Goal: Task Accomplishment & Management: Manage account settings

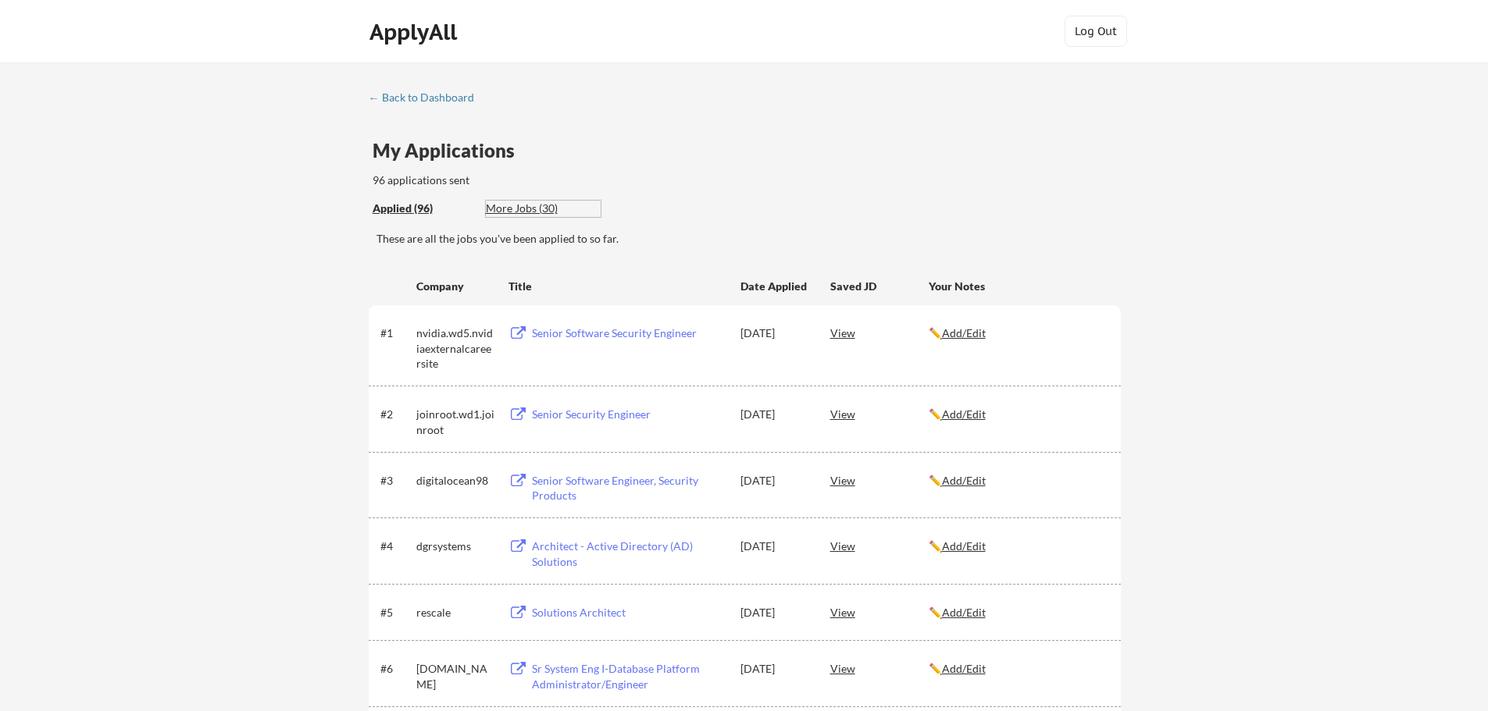
click at [512, 214] on div "More Jobs (30)" at bounding box center [543, 209] width 115 height 16
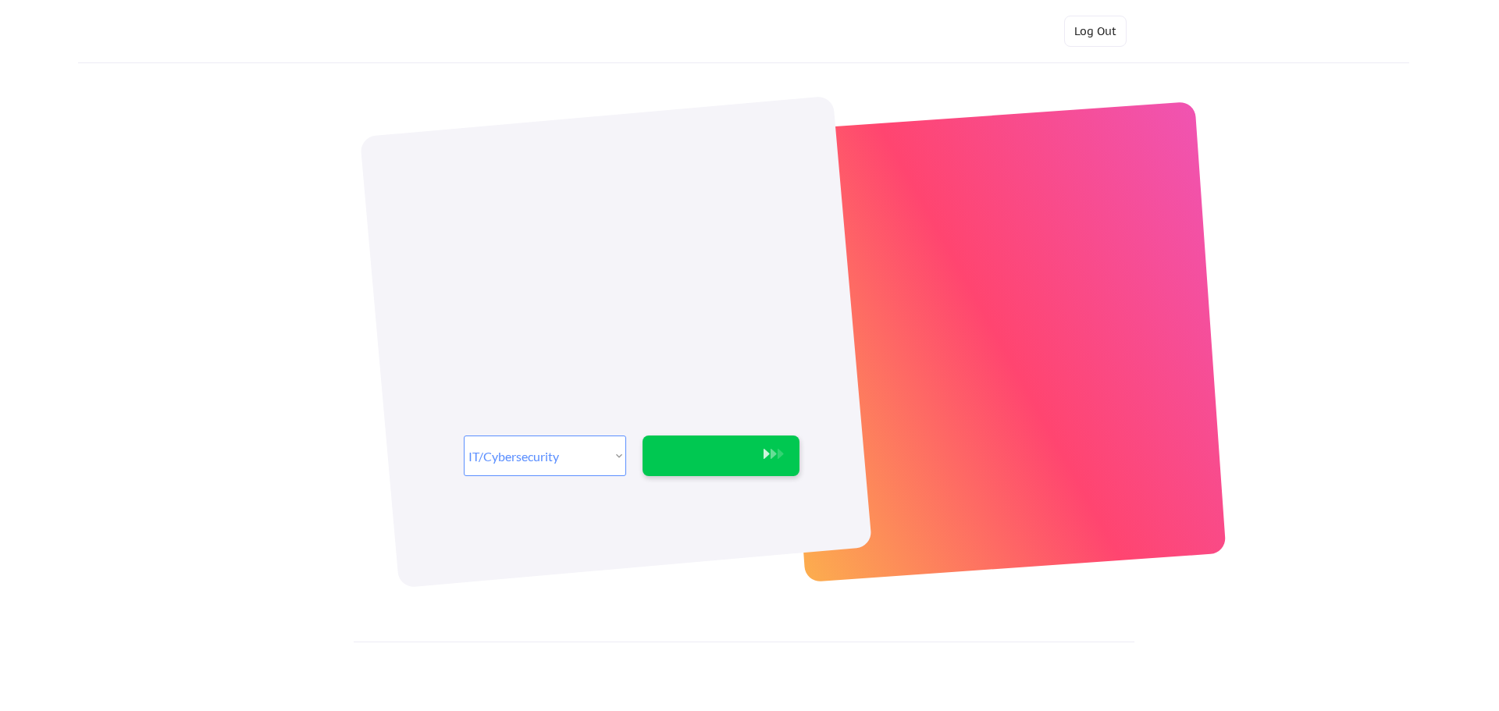
select select ""it_security""
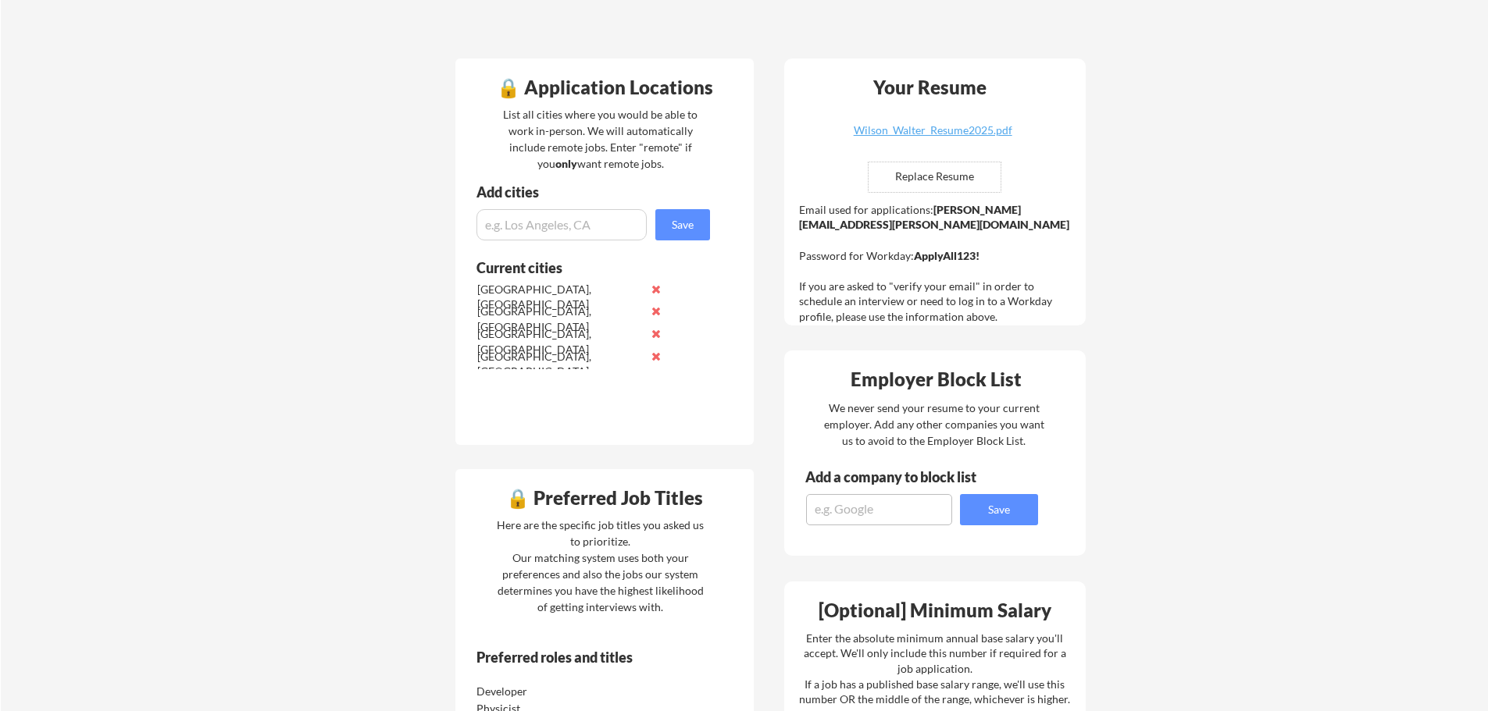
scroll to position [156, 0]
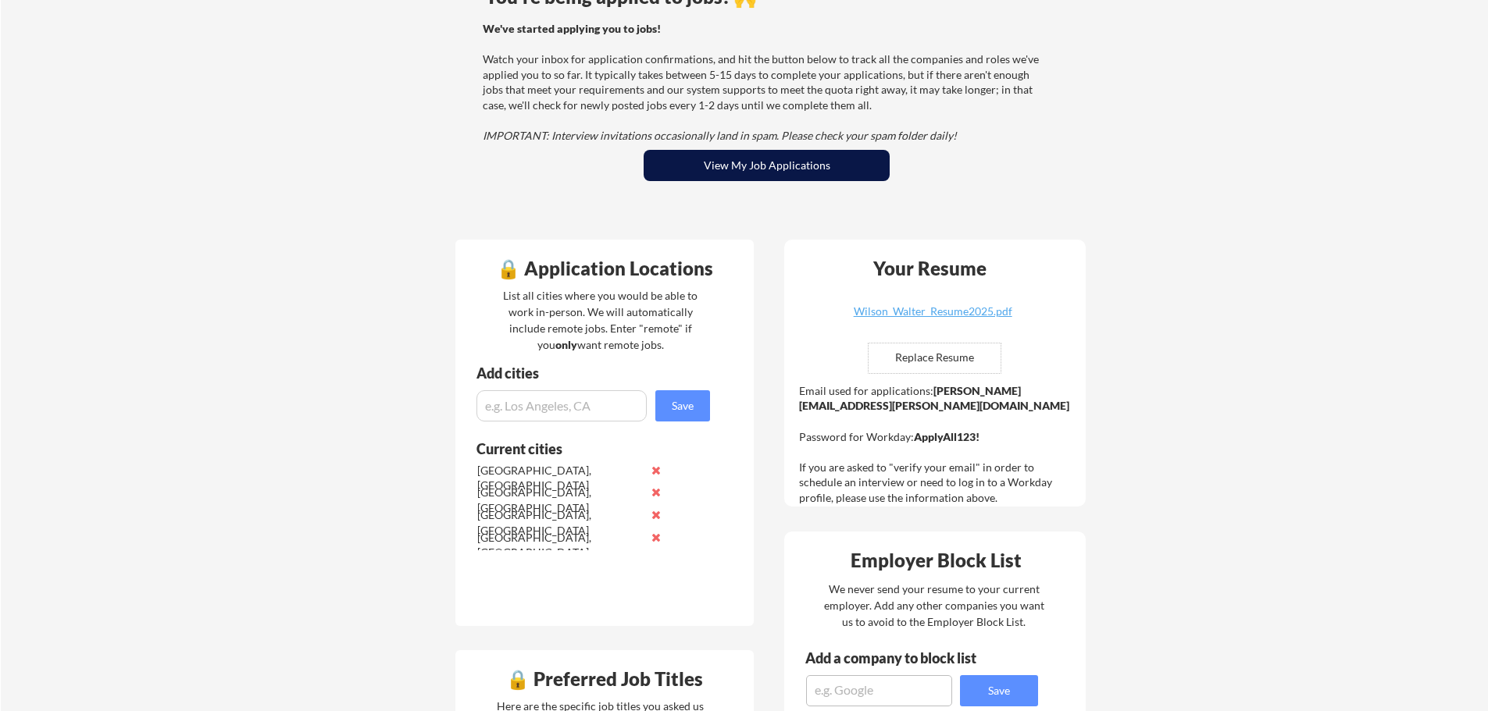
click at [747, 176] on button "View My Job Applications" at bounding box center [766, 165] width 246 height 31
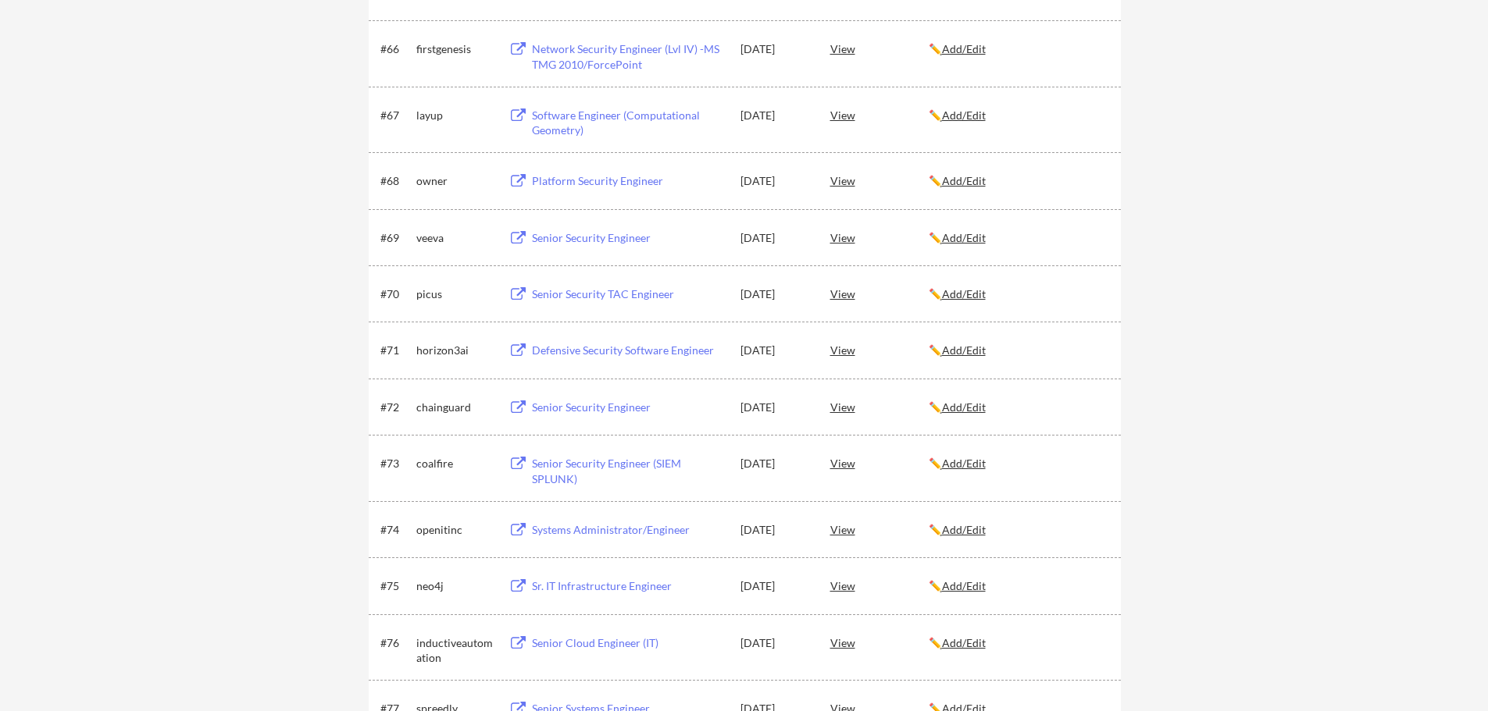
scroll to position [4269, 0]
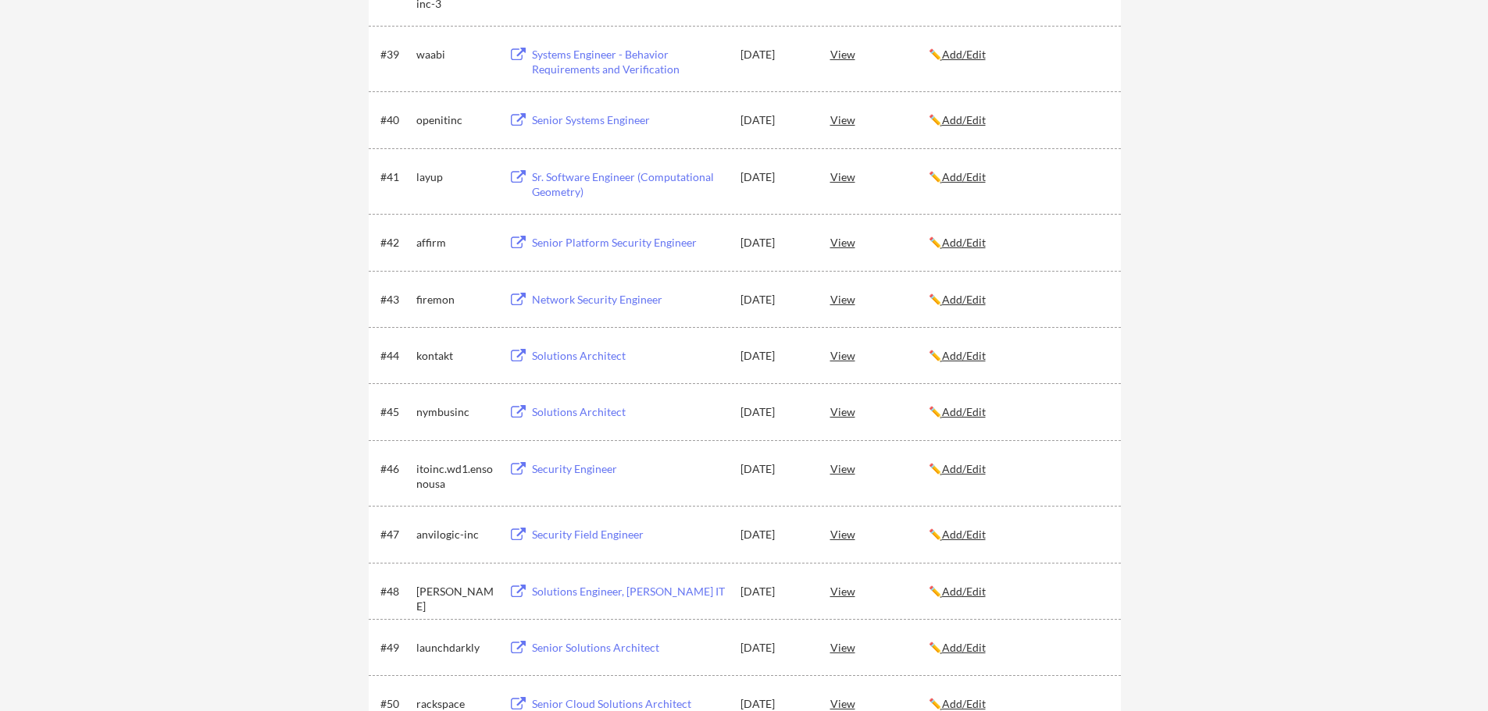
scroll to position [3788, 0]
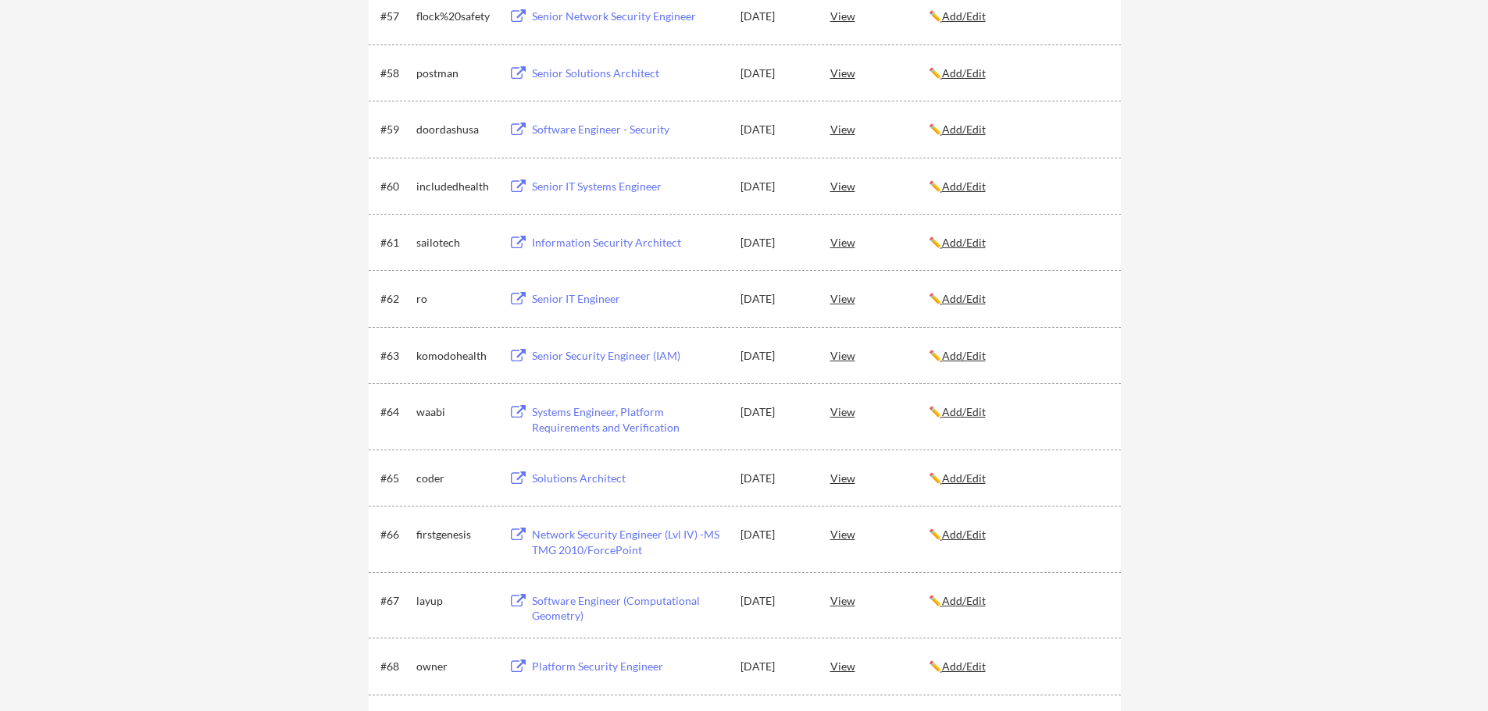
click at [973, 355] on u "Add/Edit" at bounding box center [964, 355] width 44 height 13
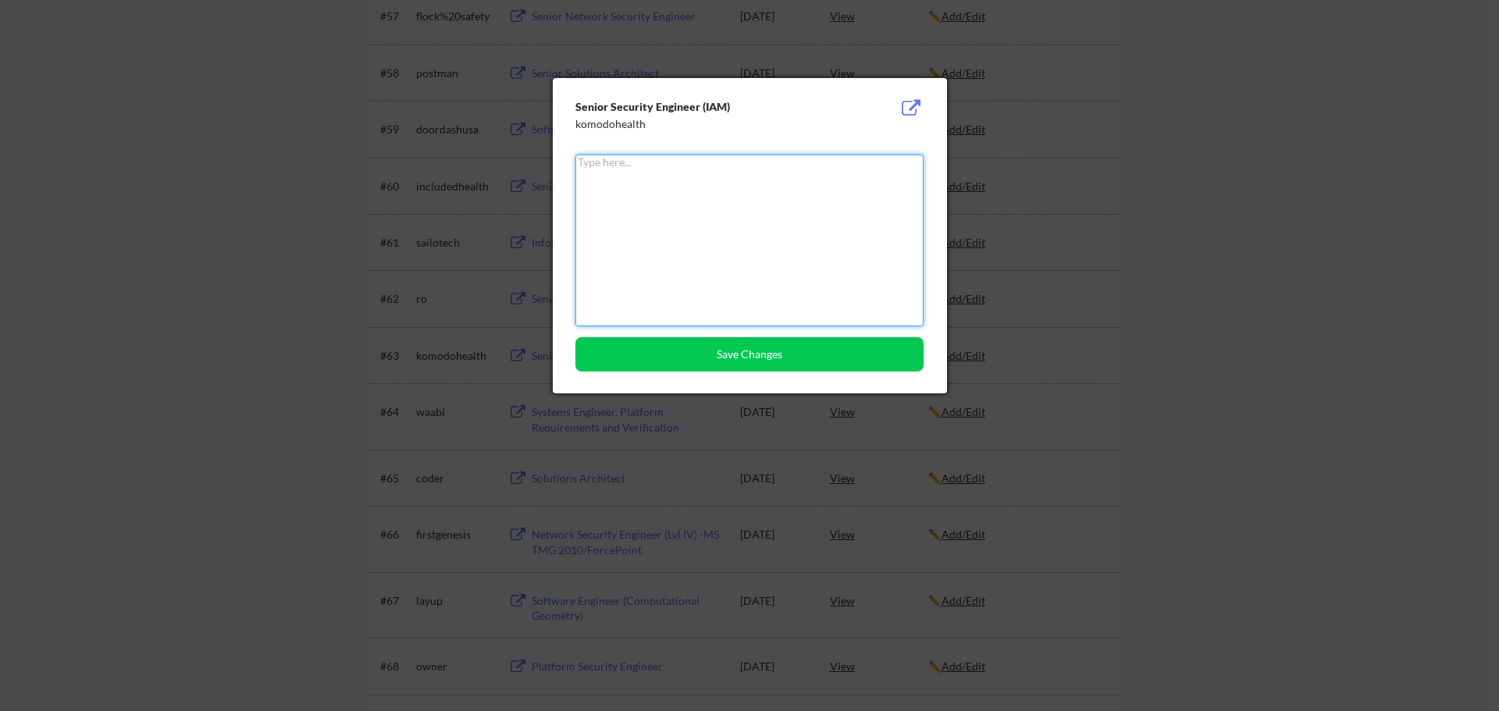
click at [767, 192] on textarea at bounding box center [750, 241] width 348 height 172
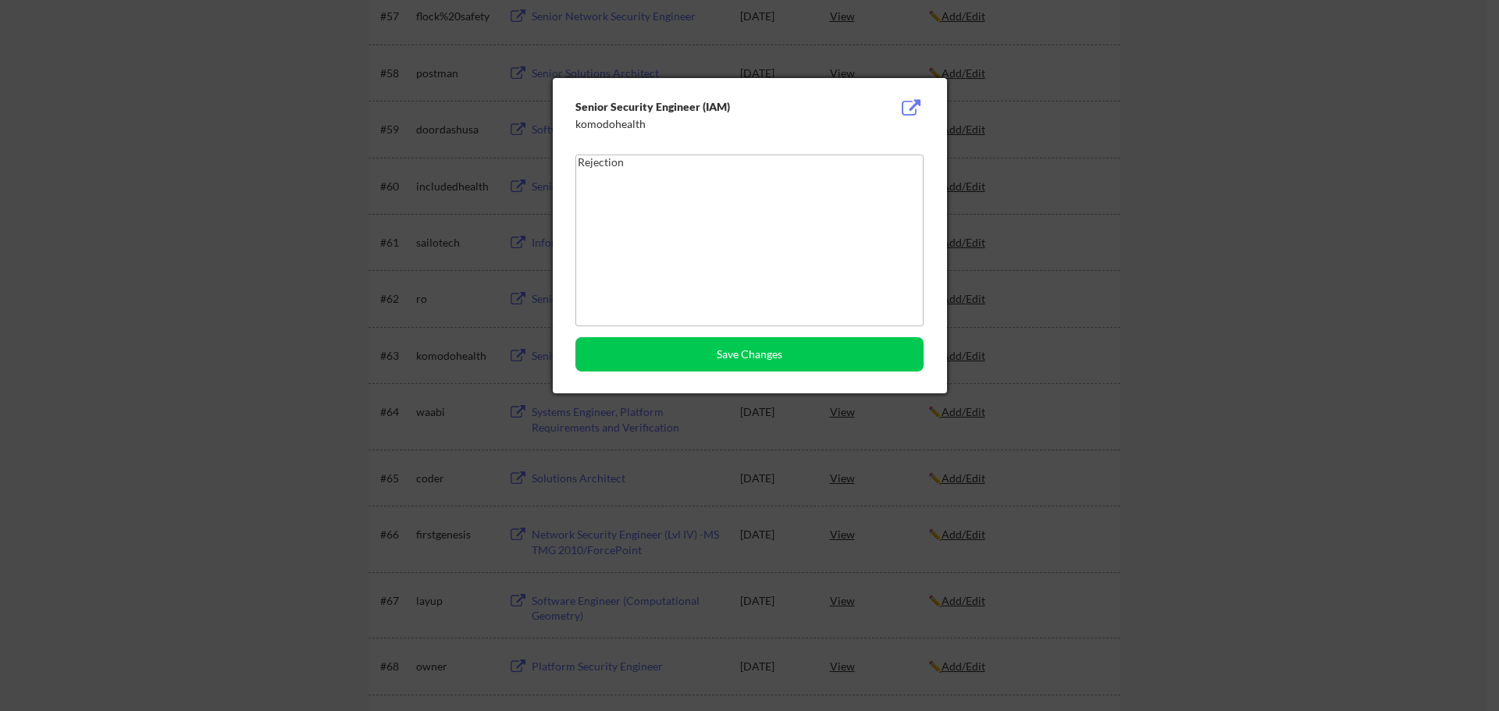
click at [670, 173] on textarea "Rejection" at bounding box center [750, 241] width 348 height 172
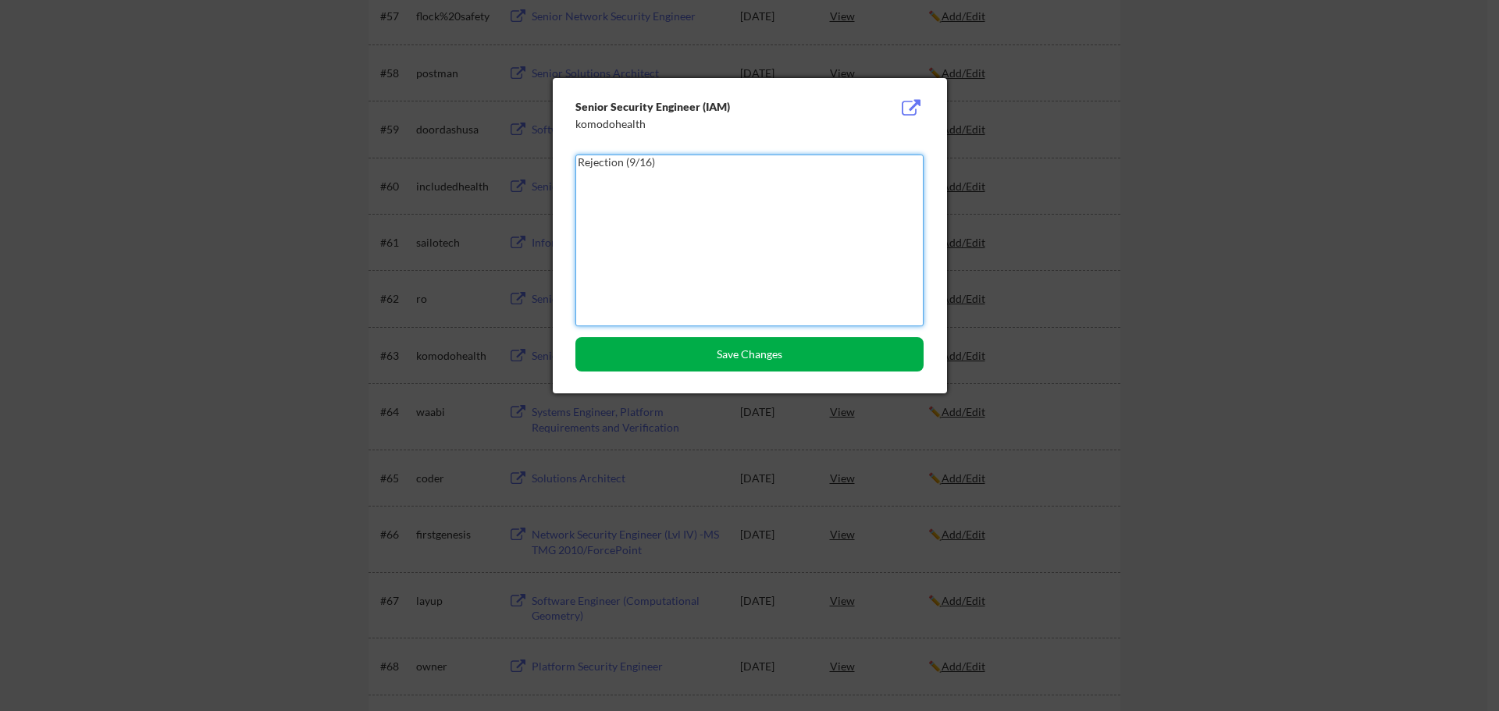
type textarea "Rejection (9/16)"
click at [678, 347] on button "Save Changes" at bounding box center [750, 354] width 348 height 34
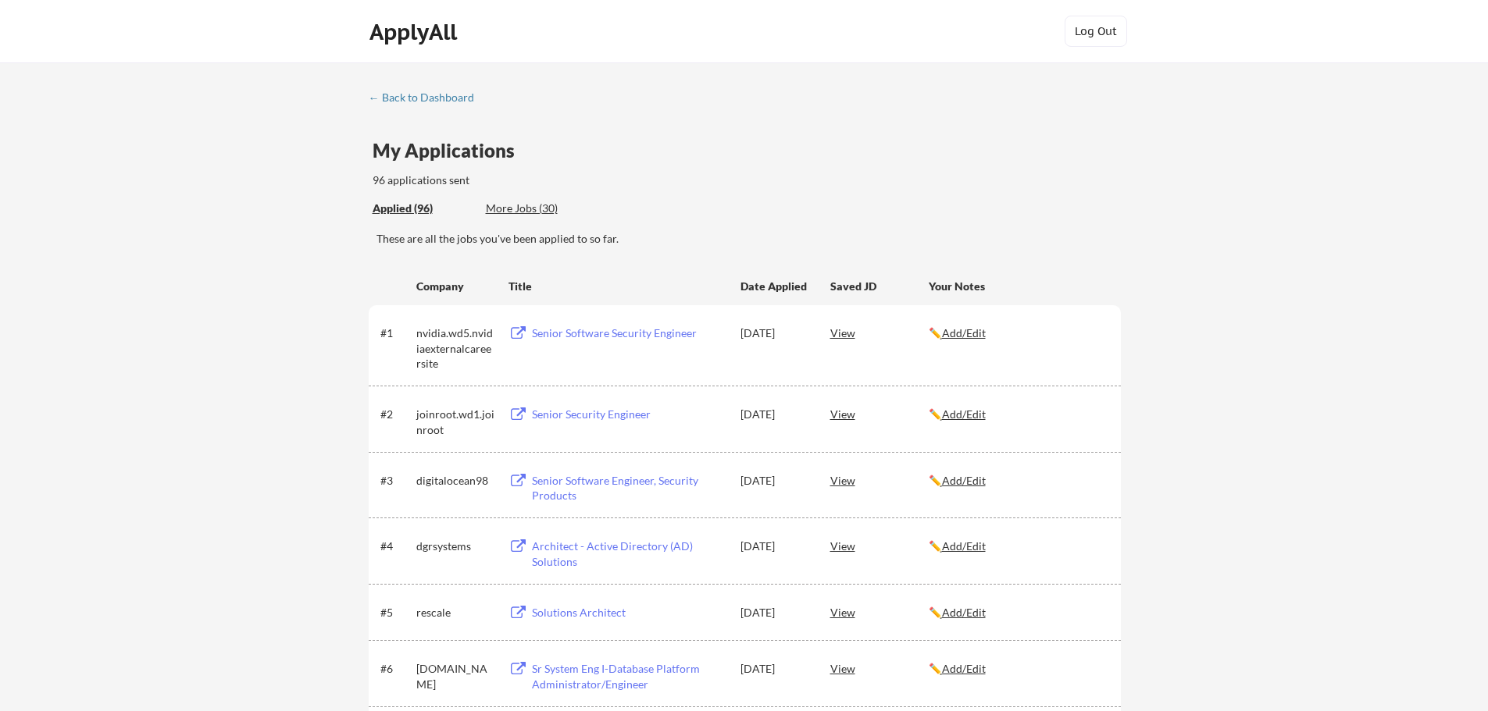
scroll to position [3043, 0]
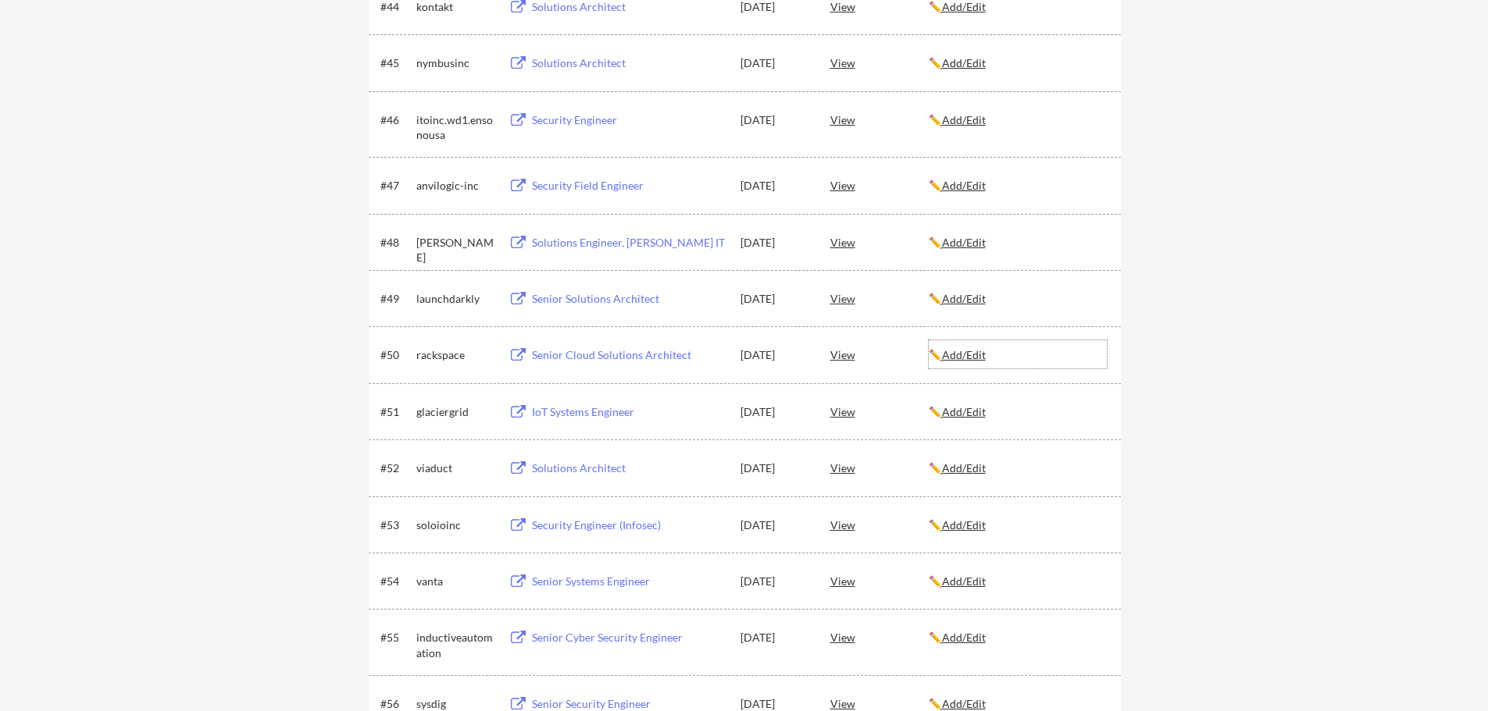
click at [963, 360] on u "Add/Edit" at bounding box center [964, 354] width 44 height 13
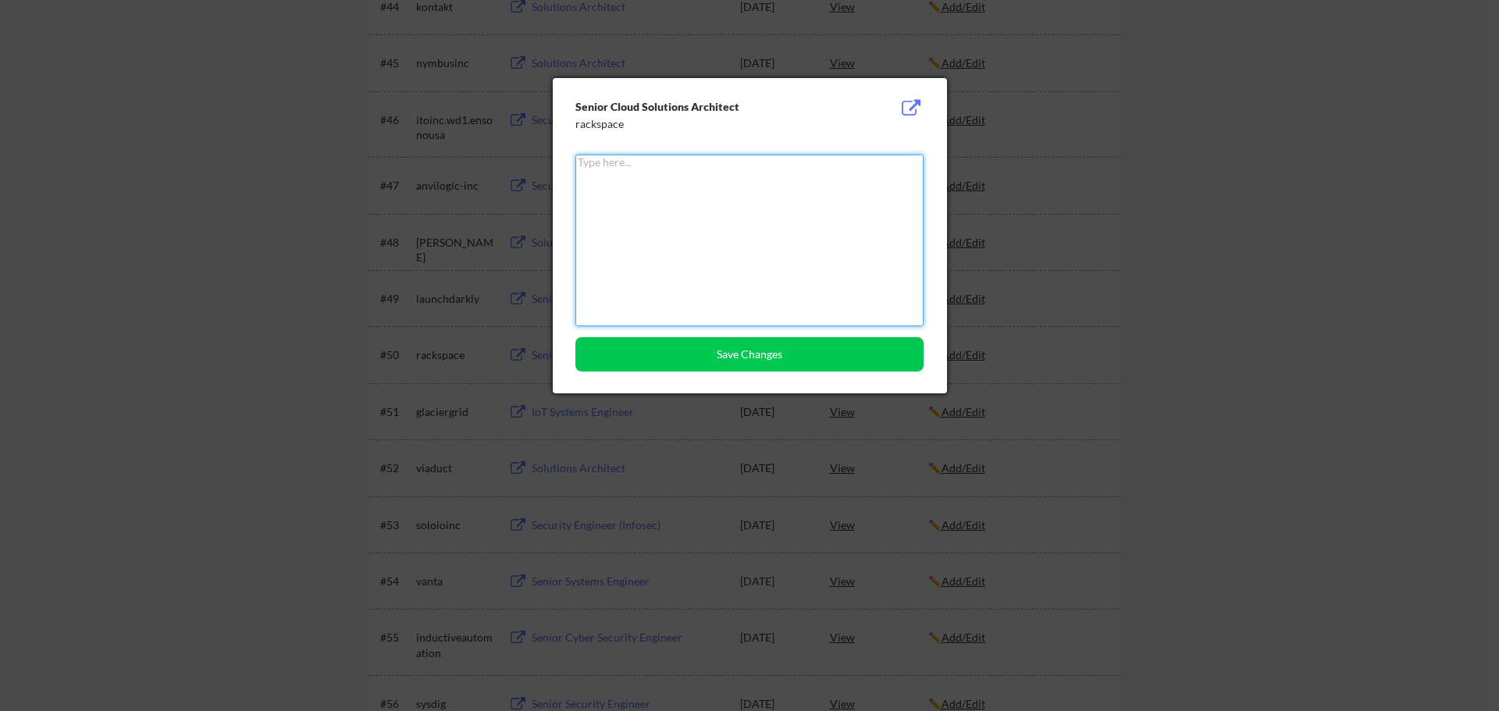
click at [730, 242] on textarea at bounding box center [750, 241] width 348 height 172
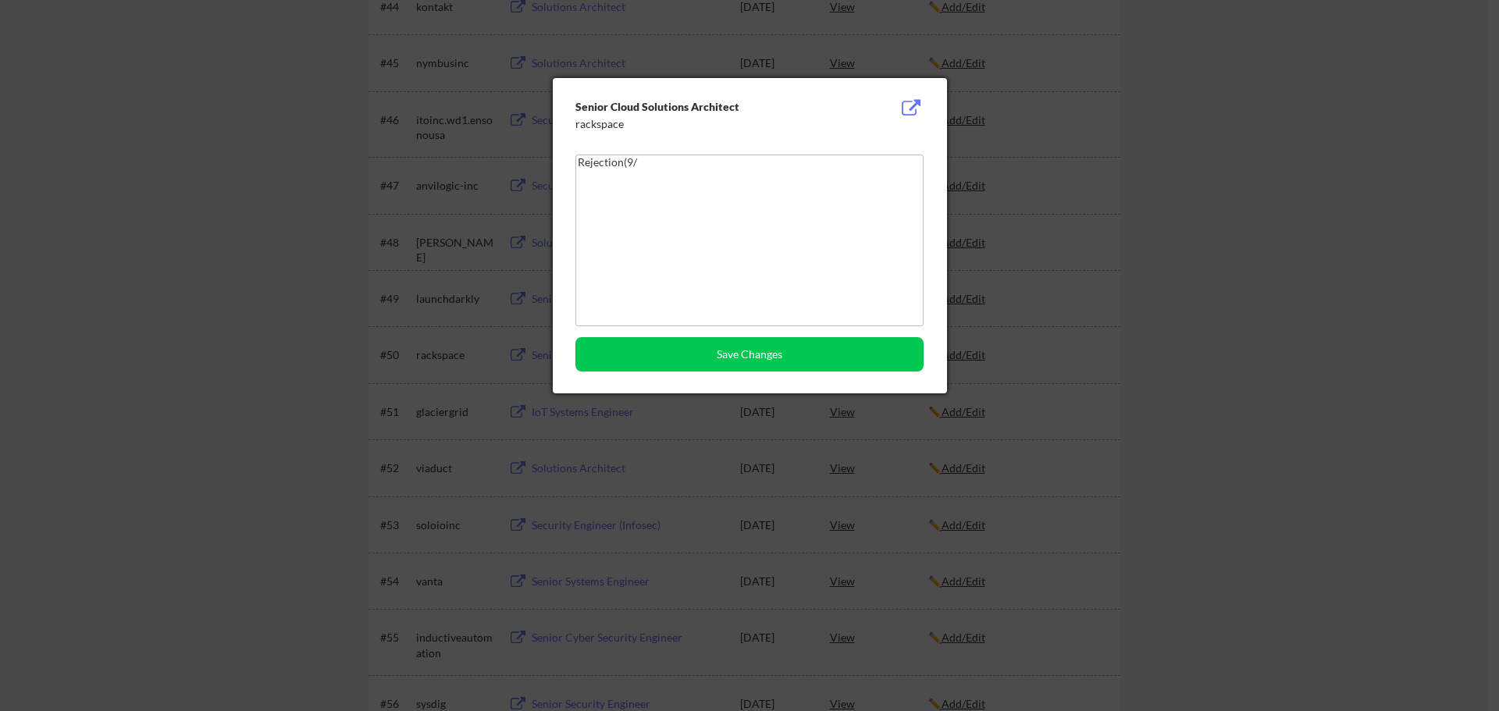
click at [646, 179] on textarea "Rejection(9/" at bounding box center [750, 241] width 348 height 172
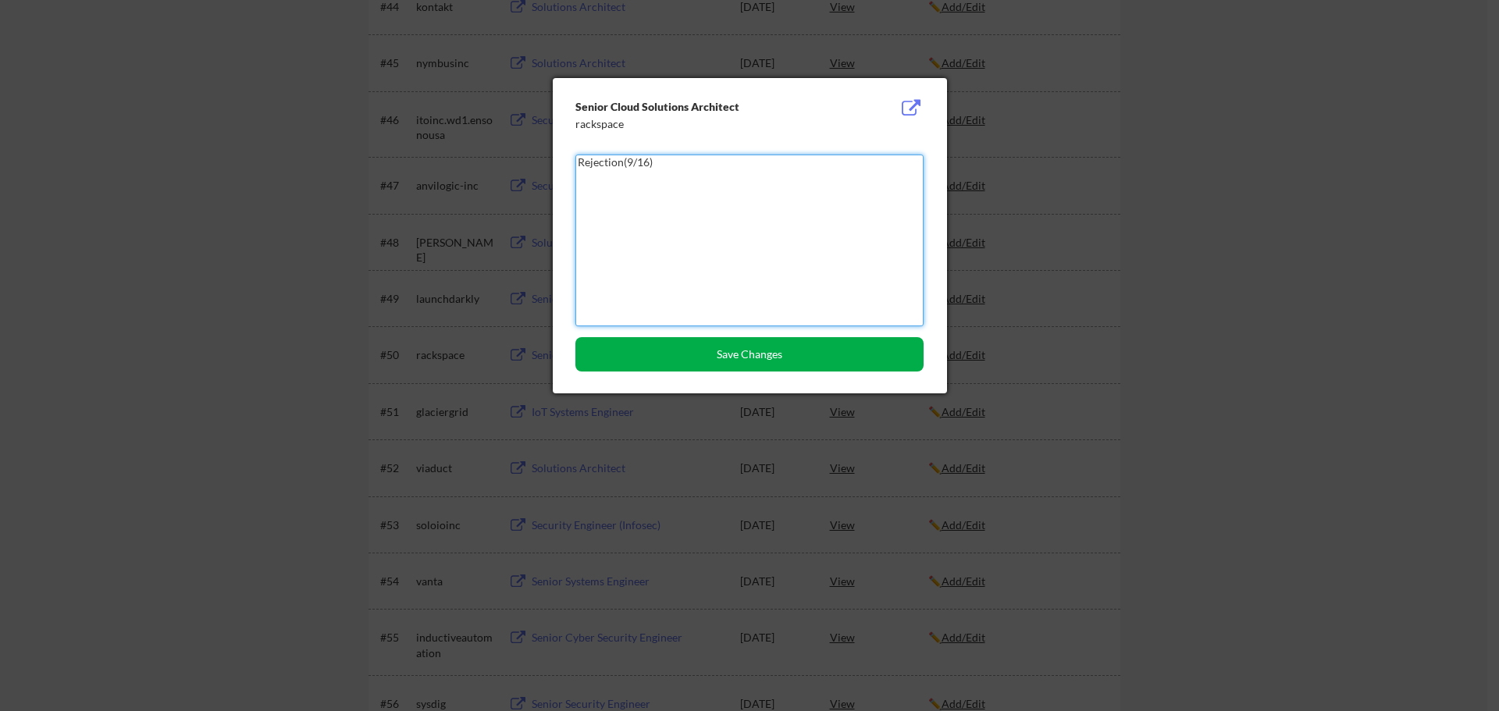
type textarea "Rejection(9/16)"
click at [718, 358] on button "Save Changes" at bounding box center [750, 354] width 348 height 34
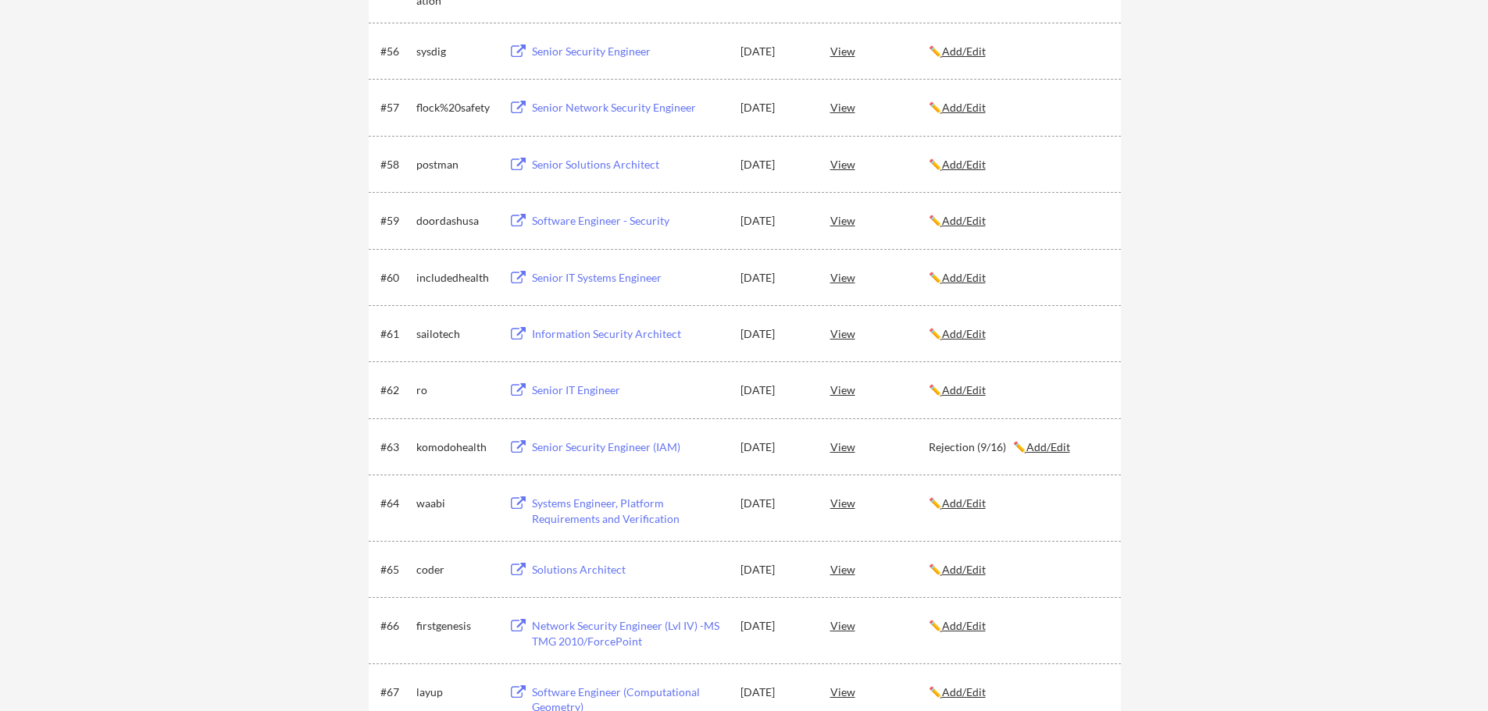
scroll to position [59, 0]
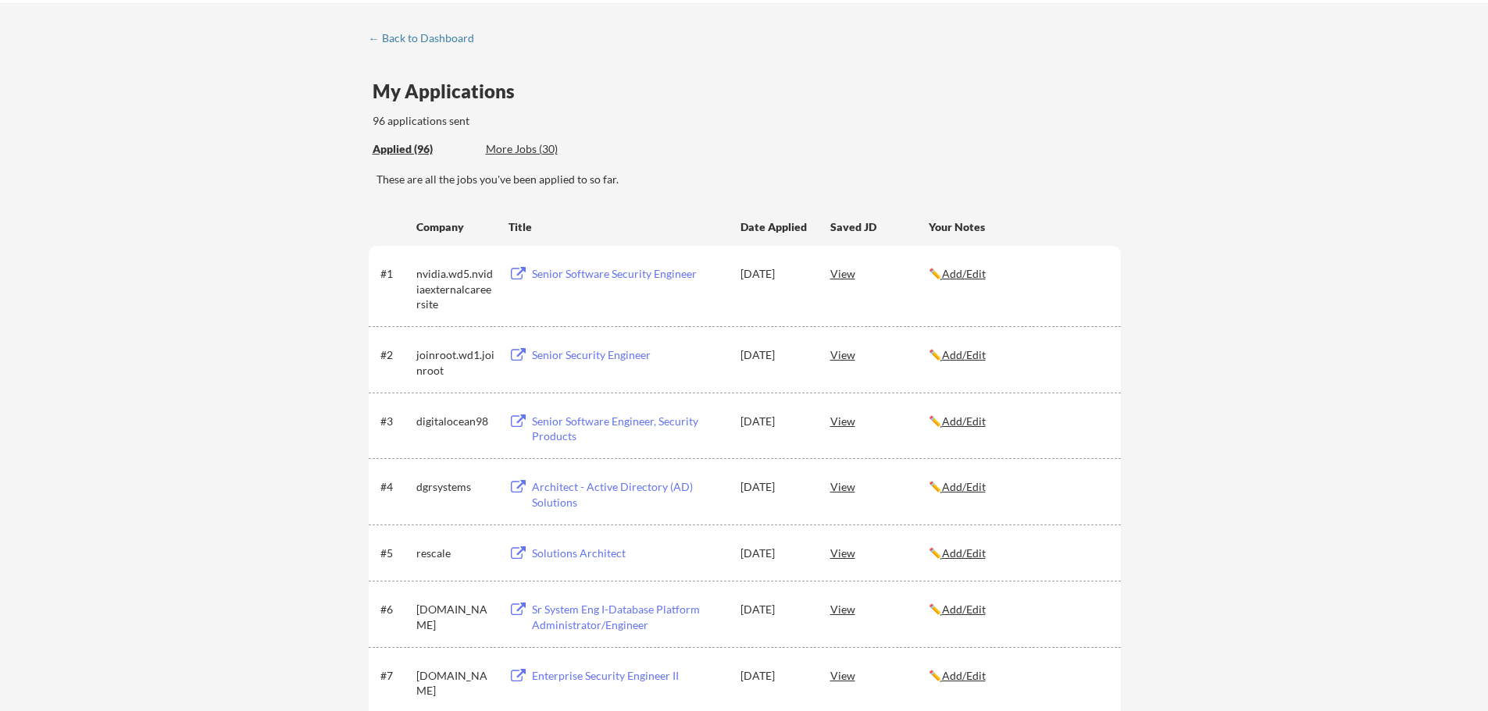
click at [971, 274] on u "Add/Edit" at bounding box center [964, 273] width 44 height 13
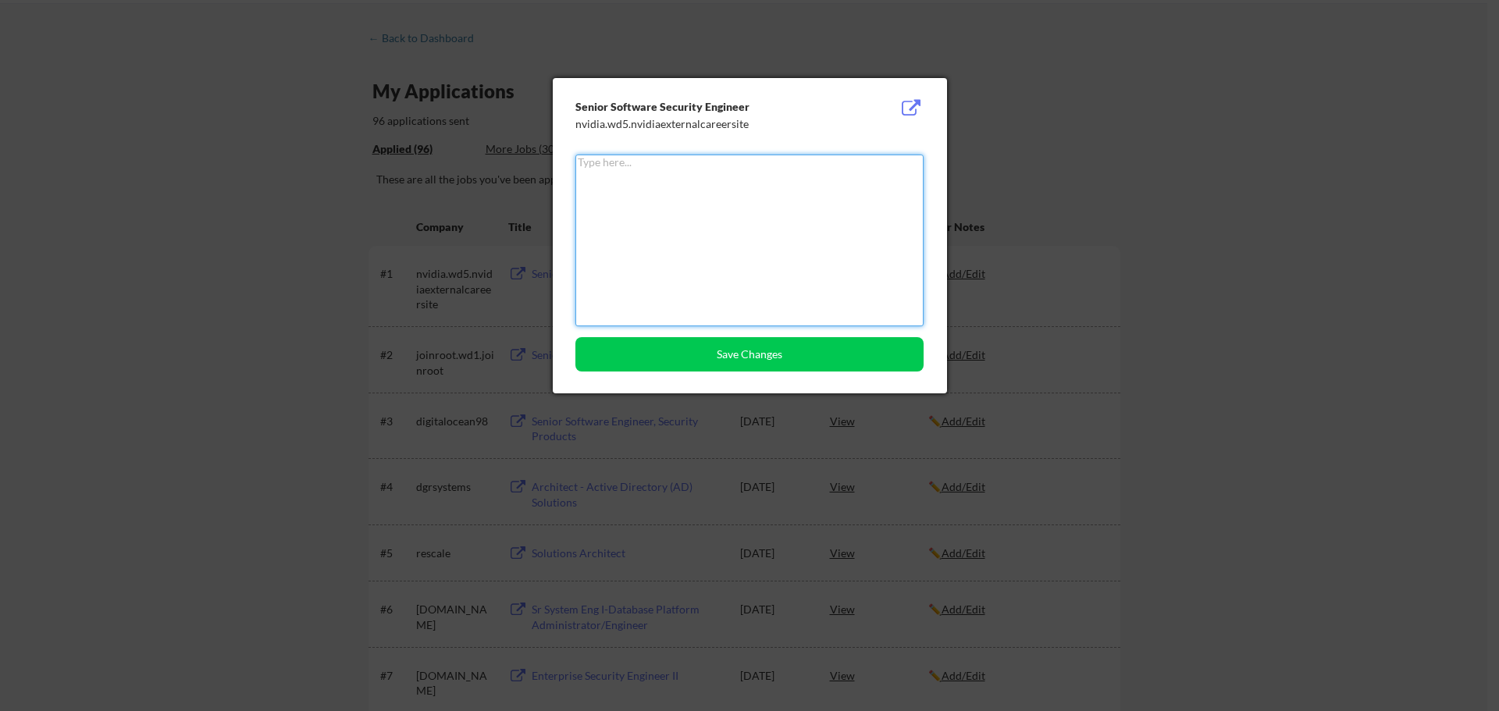
click at [729, 219] on textarea at bounding box center [750, 241] width 348 height 172
type textarea "Rejection(9/16)"
click at [730, 351] on button "Save Changes" at bounding box center [750, 354] width 348 height 34
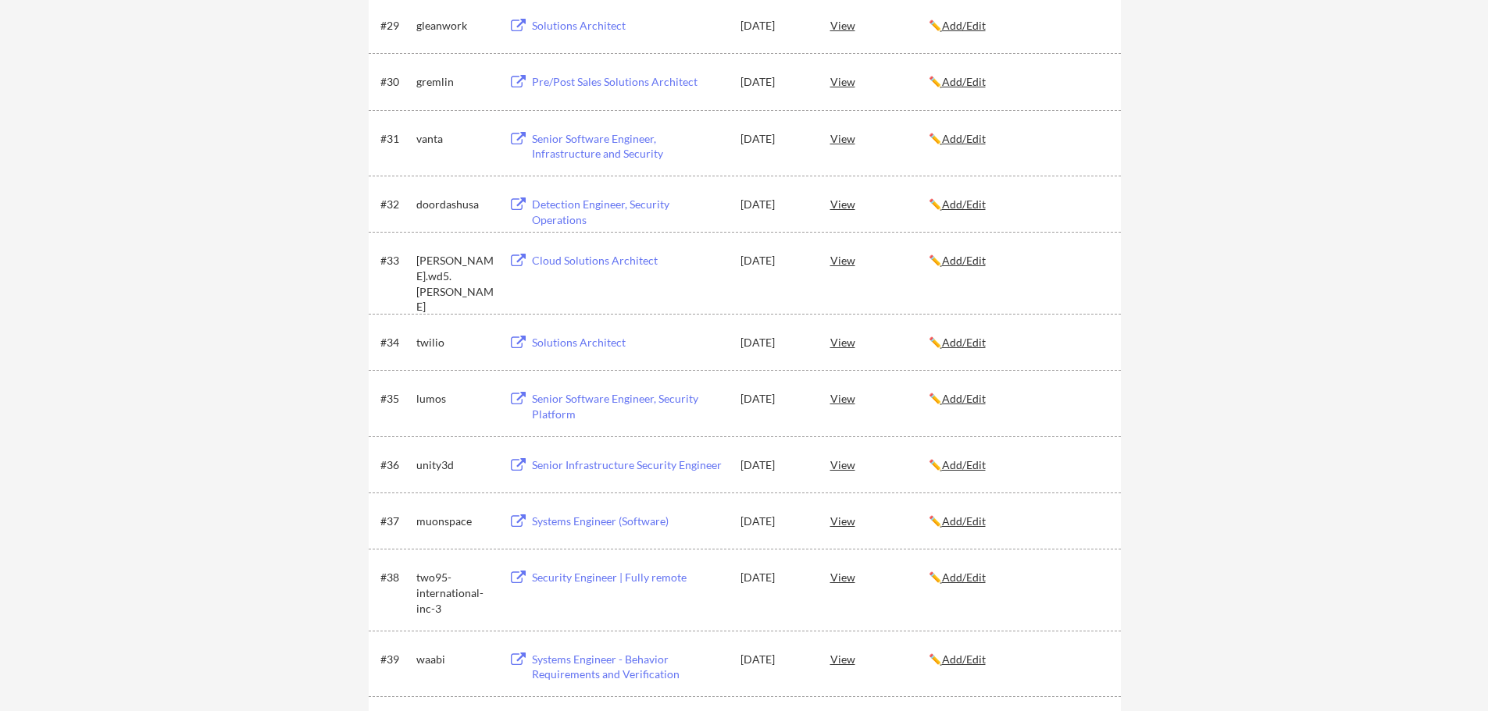
scroll to position [1934, 0]
